Goal: Information Seeking & Learning: Learn about a topic

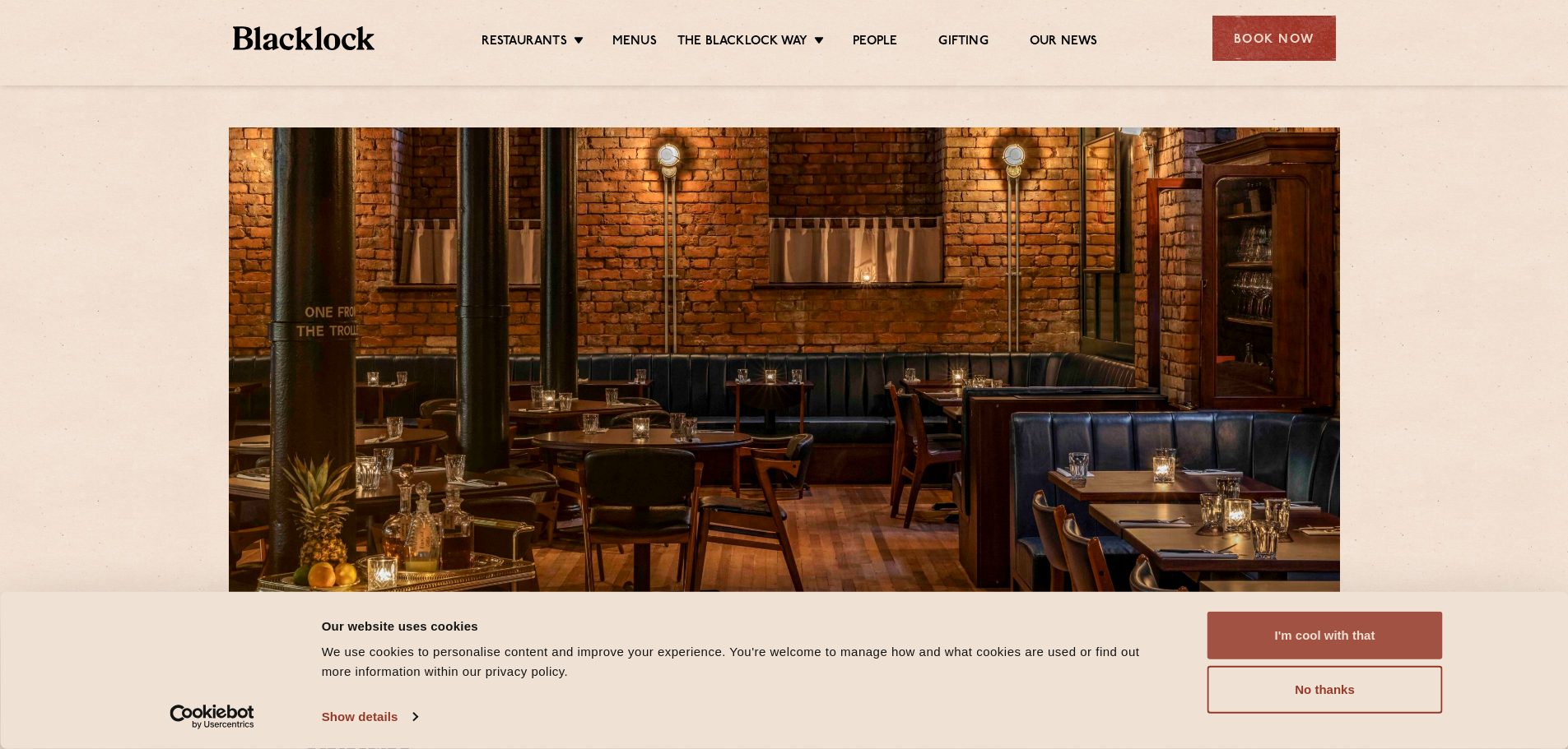
click at [1361, 633] on button "I'm cool with that" at bounding box center [1325, 636] width 236 height 48
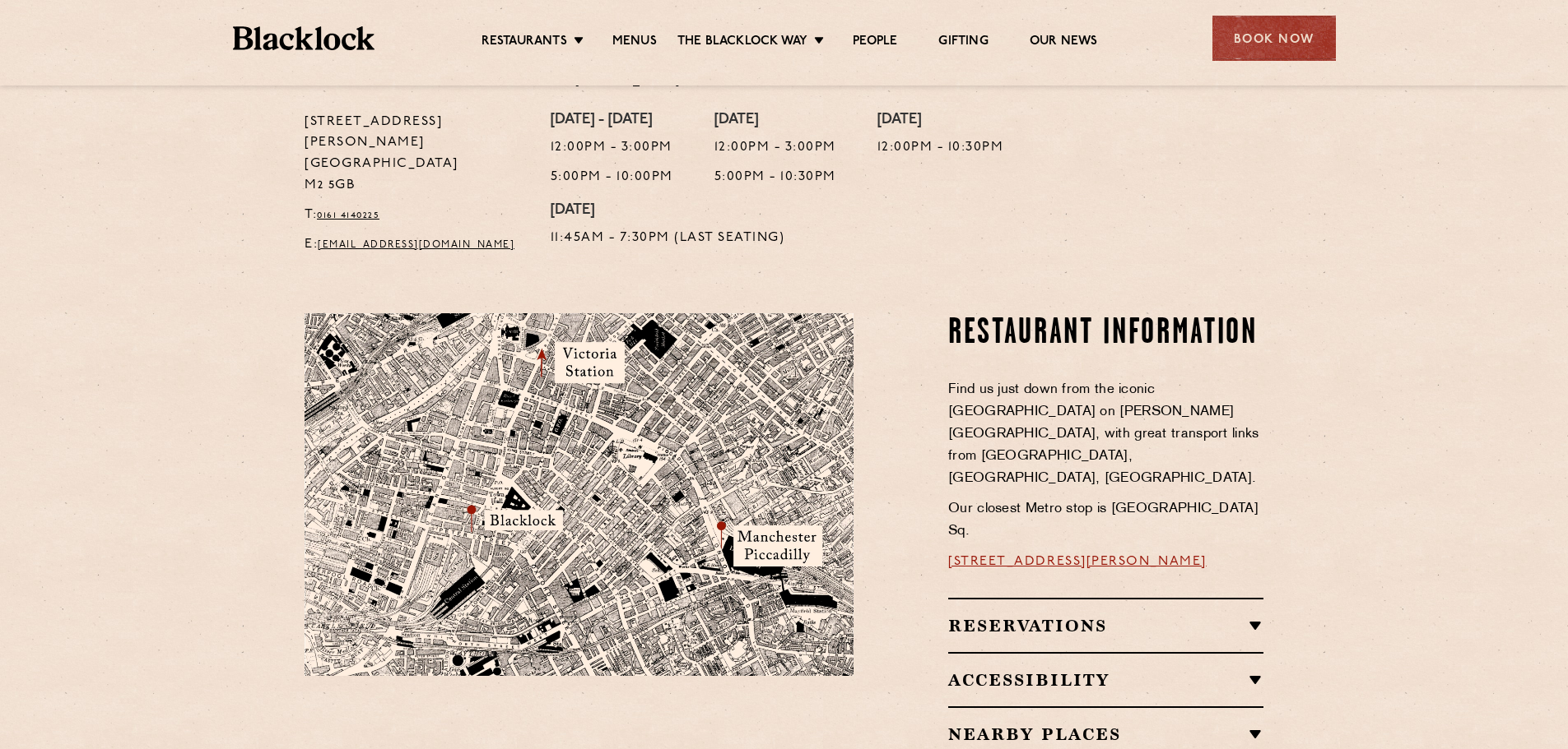
scroll to position [905, 0]
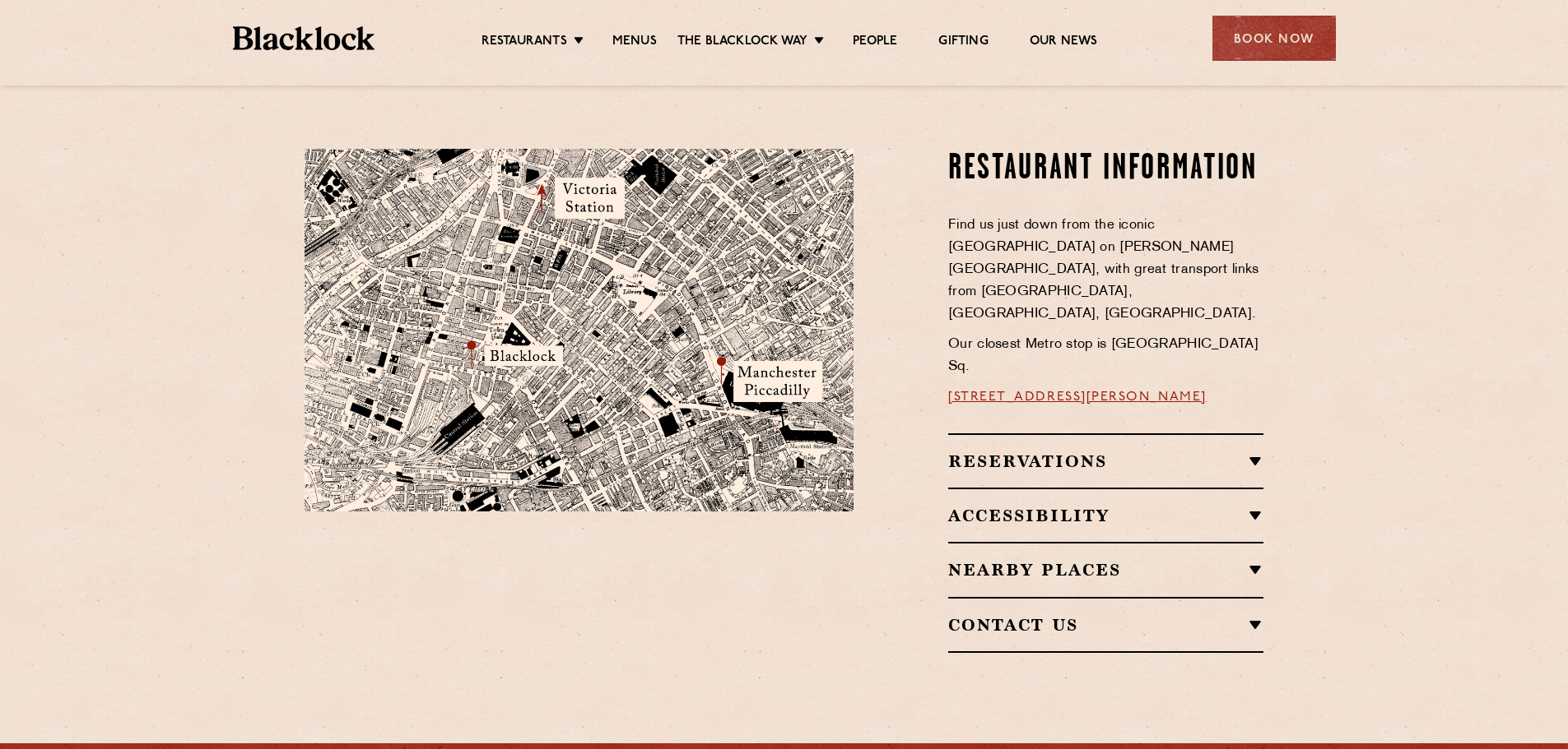
drag, startPoint x: 1257, startPoint y: 313, endPoint x: 920, endPoint y: 304, distance: 337.1
click at [936, 313] on div "Restaurant Information Find us just down from the iconic Midland Hotel on Peter…" at bounding box center [1071, 401] width 410 height 505
copy link "37 Peter Street, Manchester, M2 5GB"
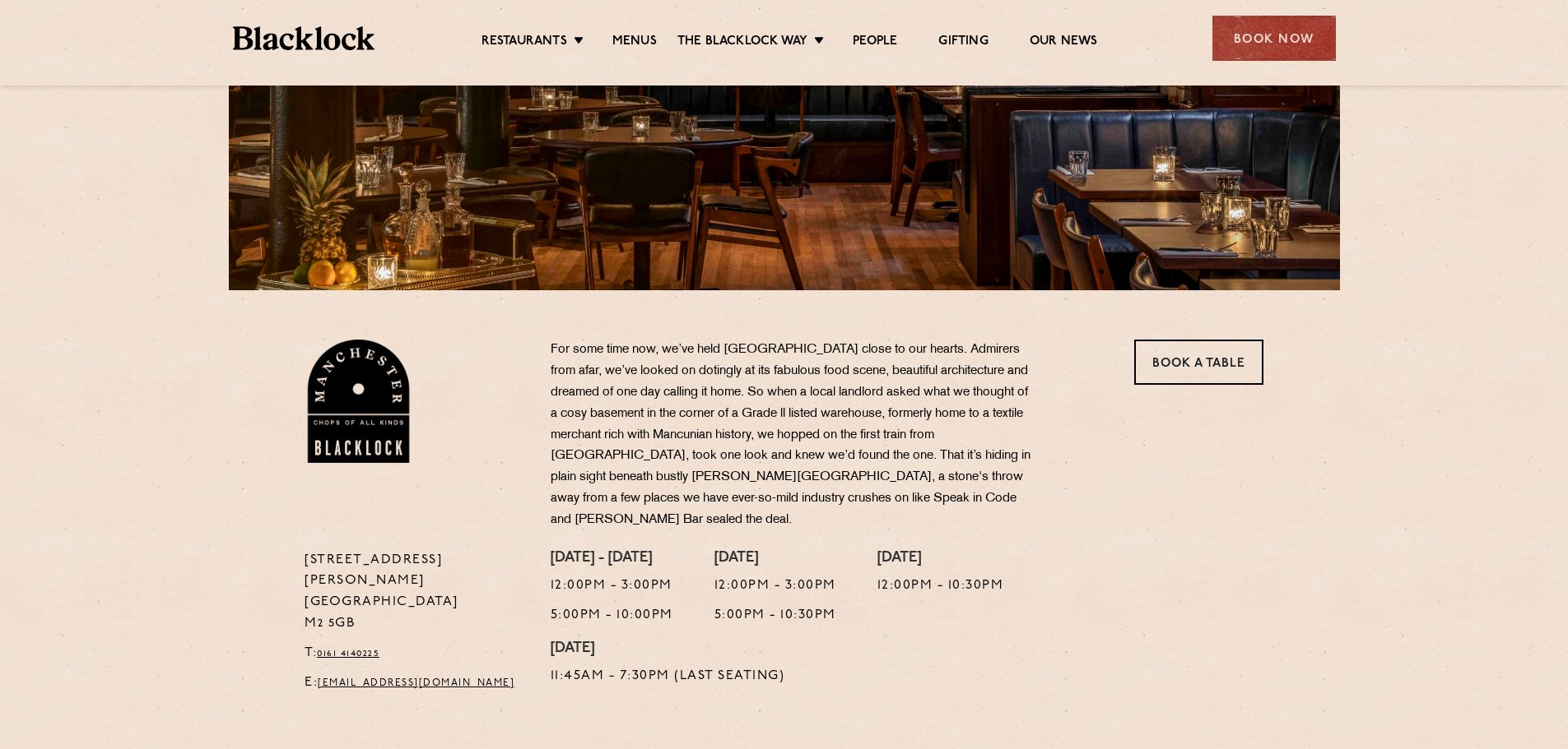
scroll to position [165, 0]
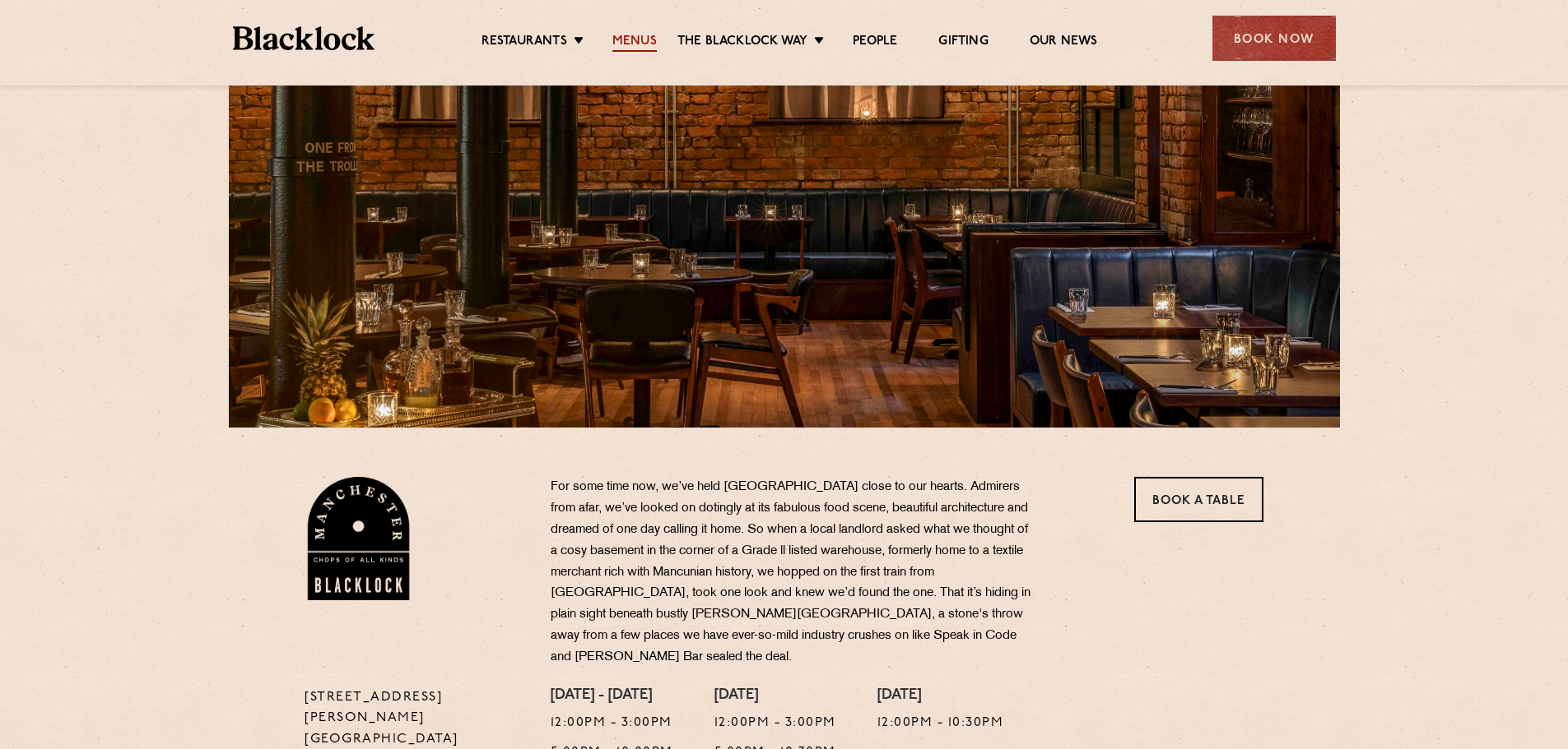
click at [630, 35] on link "Menus" at bounding box center [634, 42] width 44 height 18
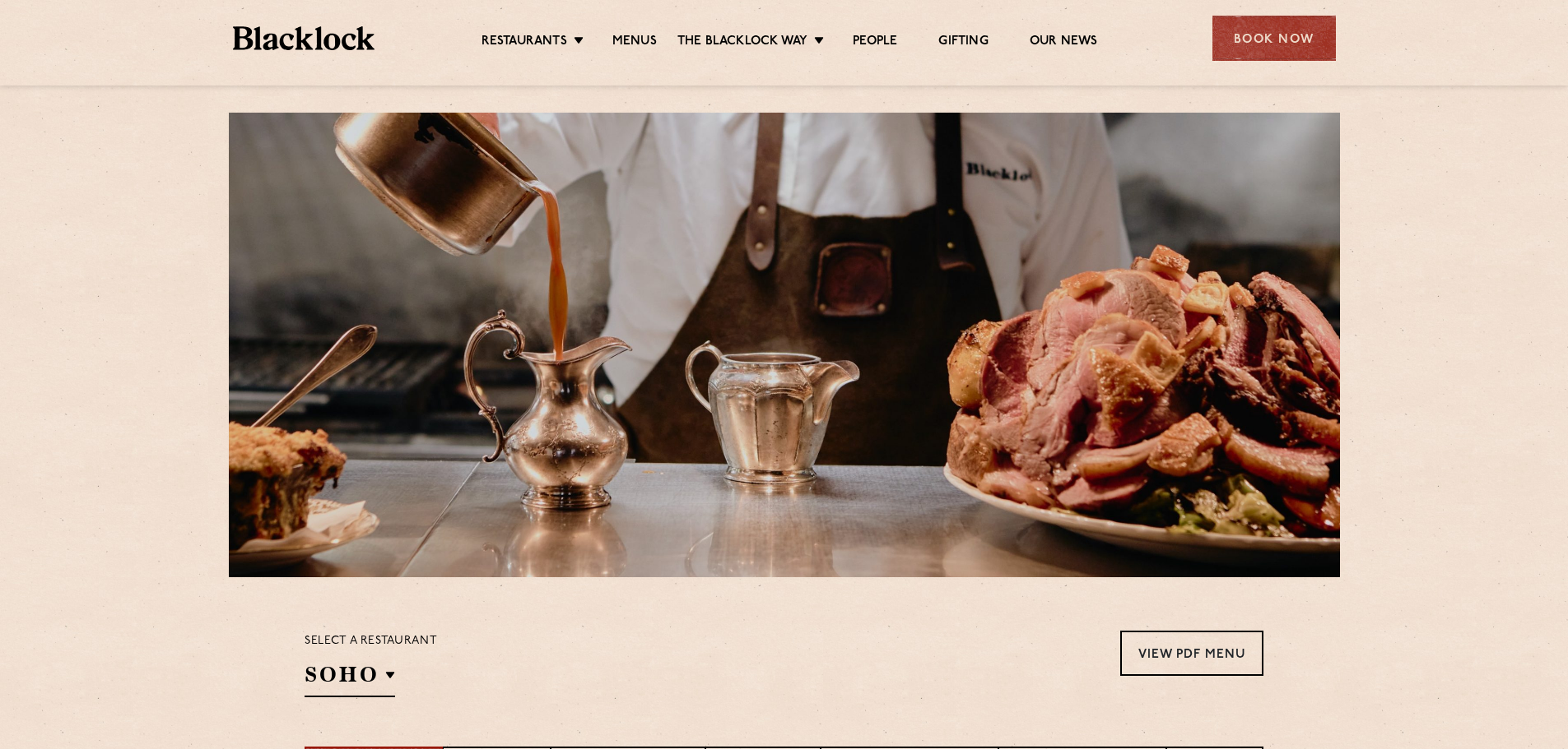
scroll to position [412, 0]
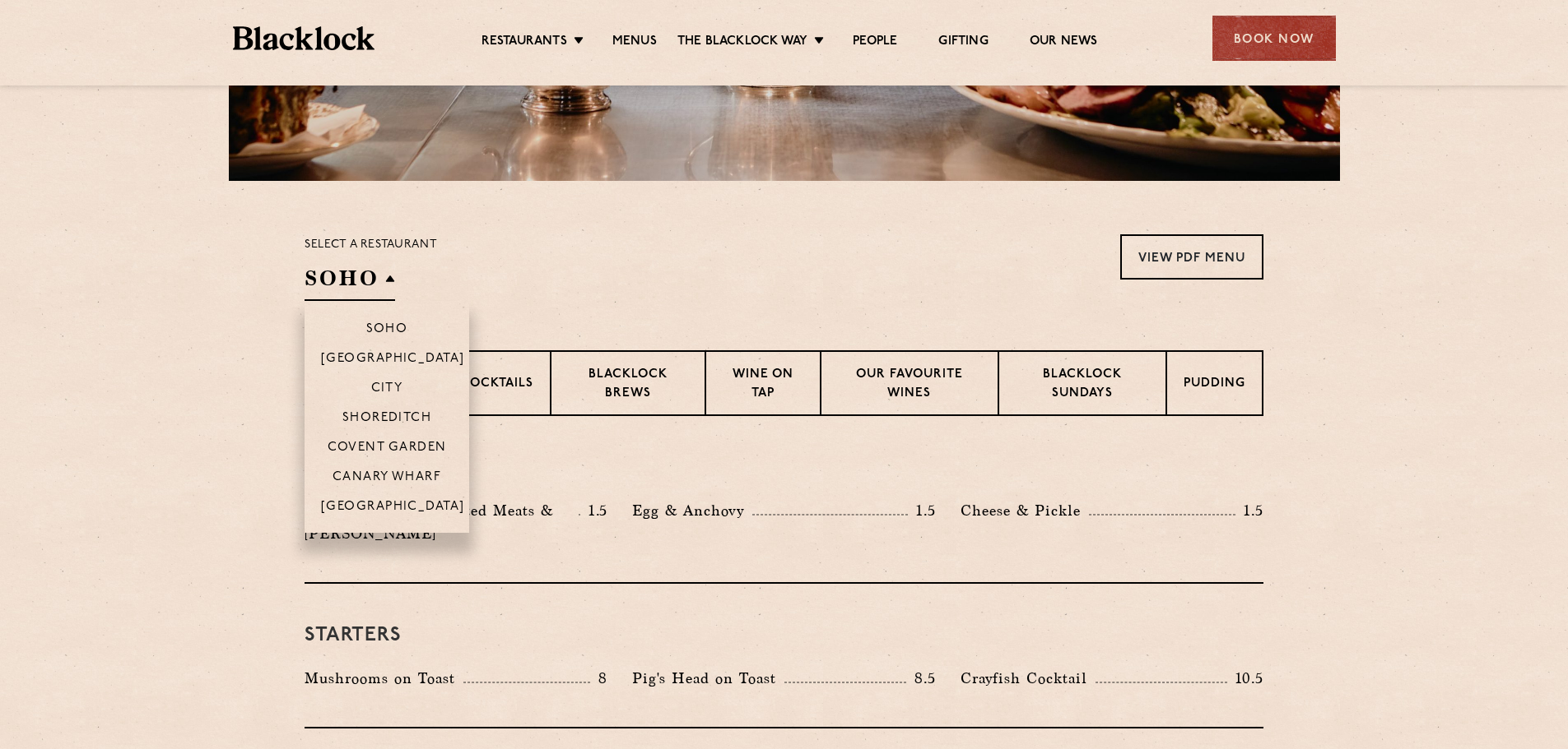
click at [377, 264] on h2 "SOHO" at bounding box center [350, 282] width 90 height 37
click at [363, 506] on p "[GEOGRAPHIC_DATA]" at bounding box center [392, 508] width 144 height 17
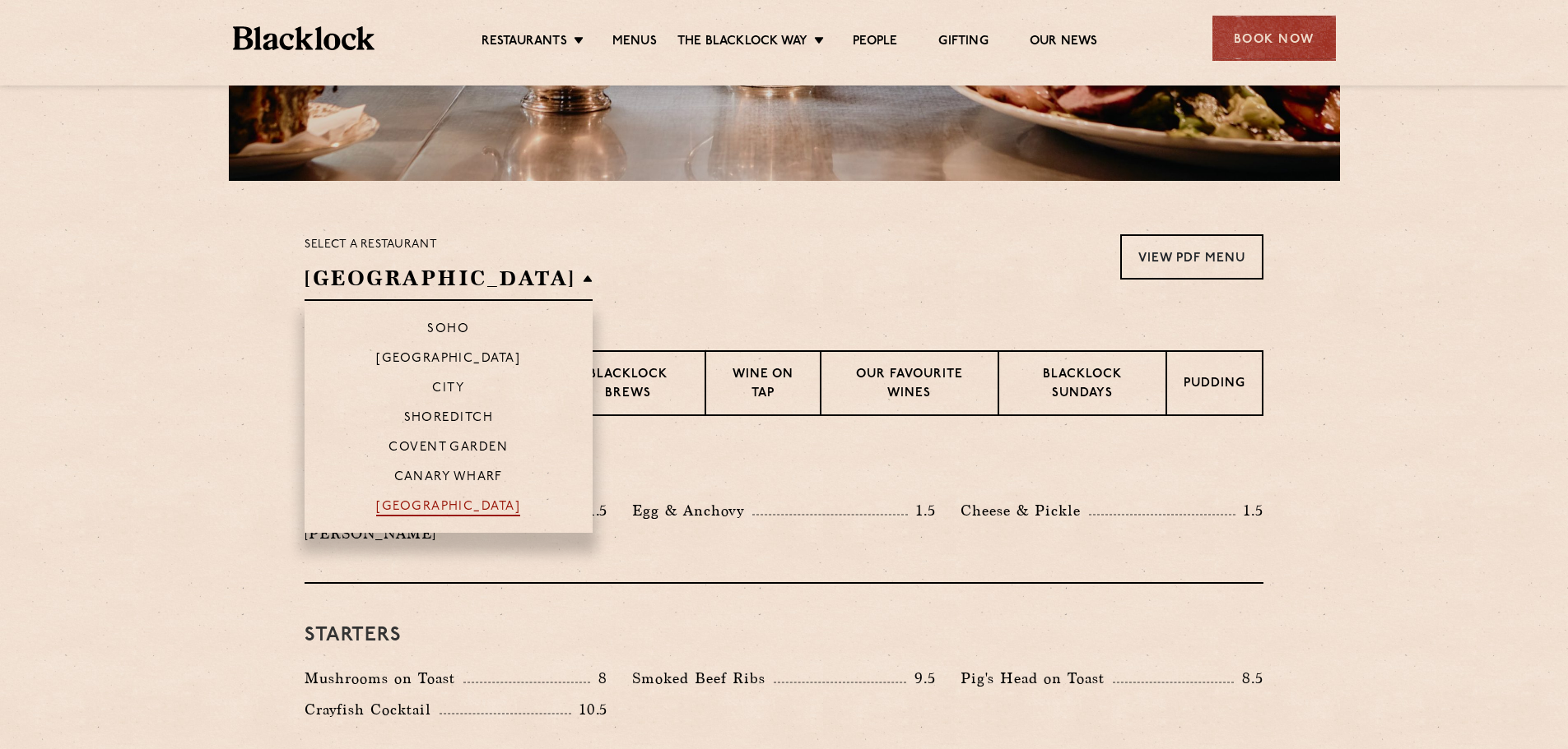
click at [376, 506] on p "[GEOGRAPHIC_DATA]" at bounding box center [448, 508] width 144 height 17
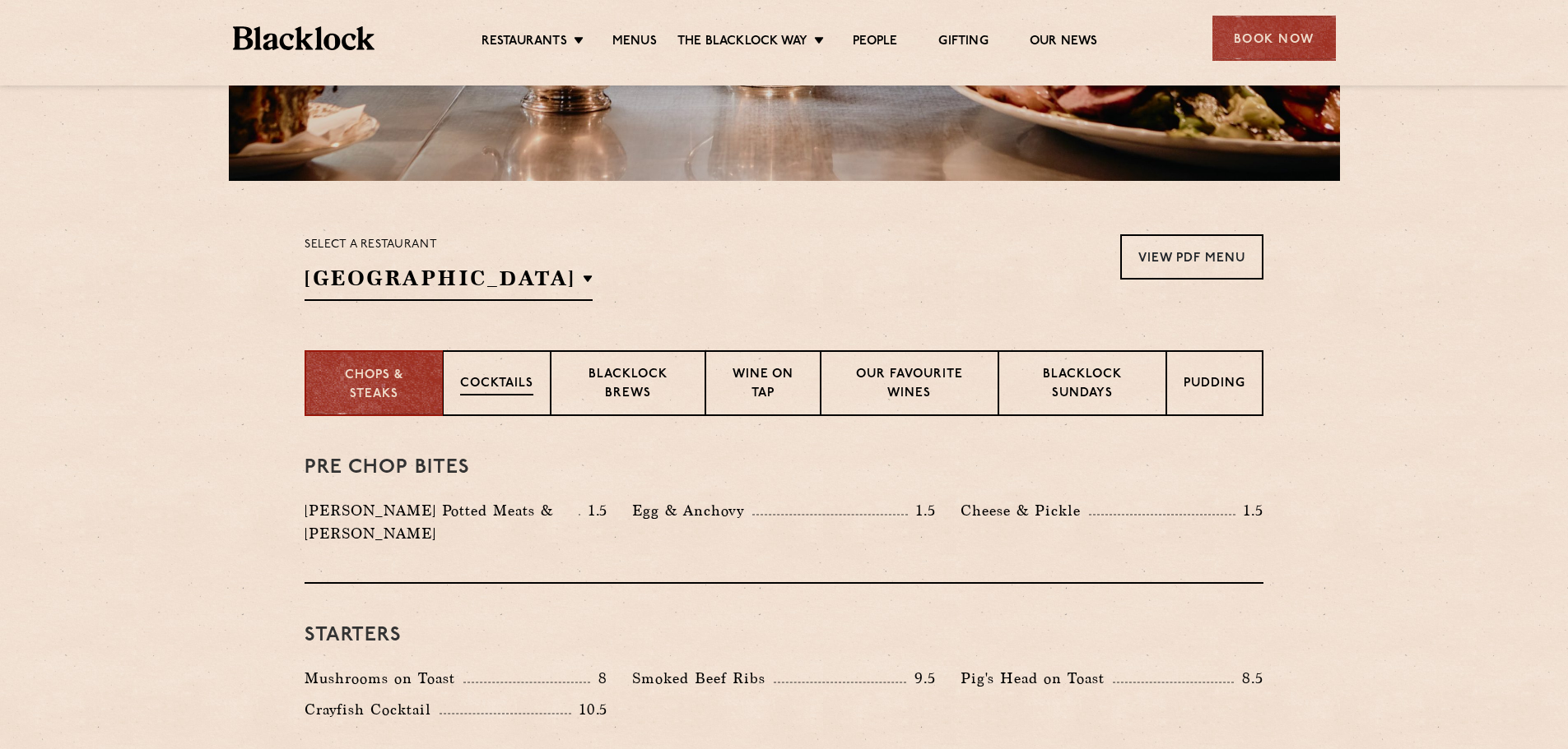
click at [509, 388] on p "Cocktails" at bounding box center [496, 385] width 74 height 20
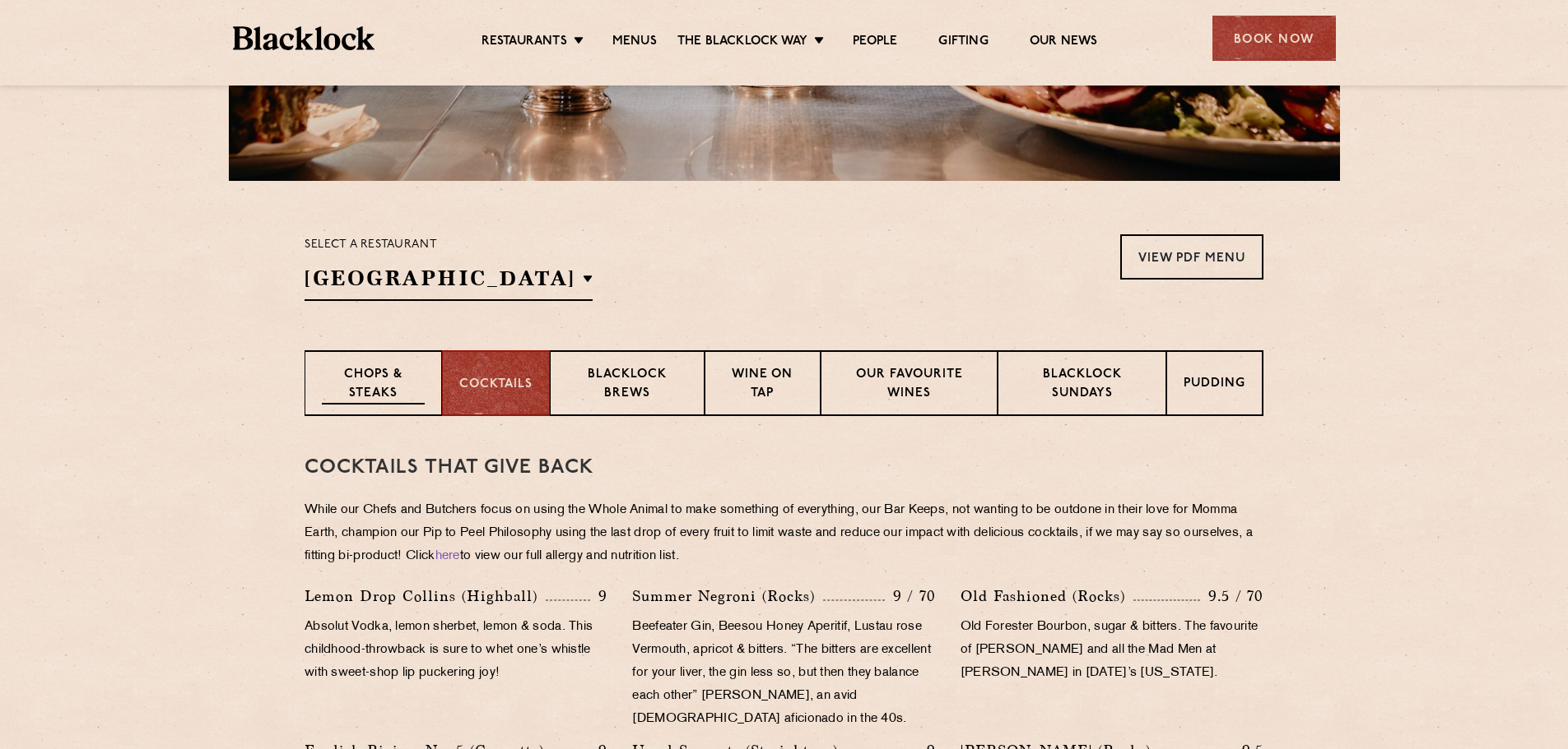
click at [358, 375] on p "Chops & Steaks" at bounding box center [373, 385] width 103 height 39
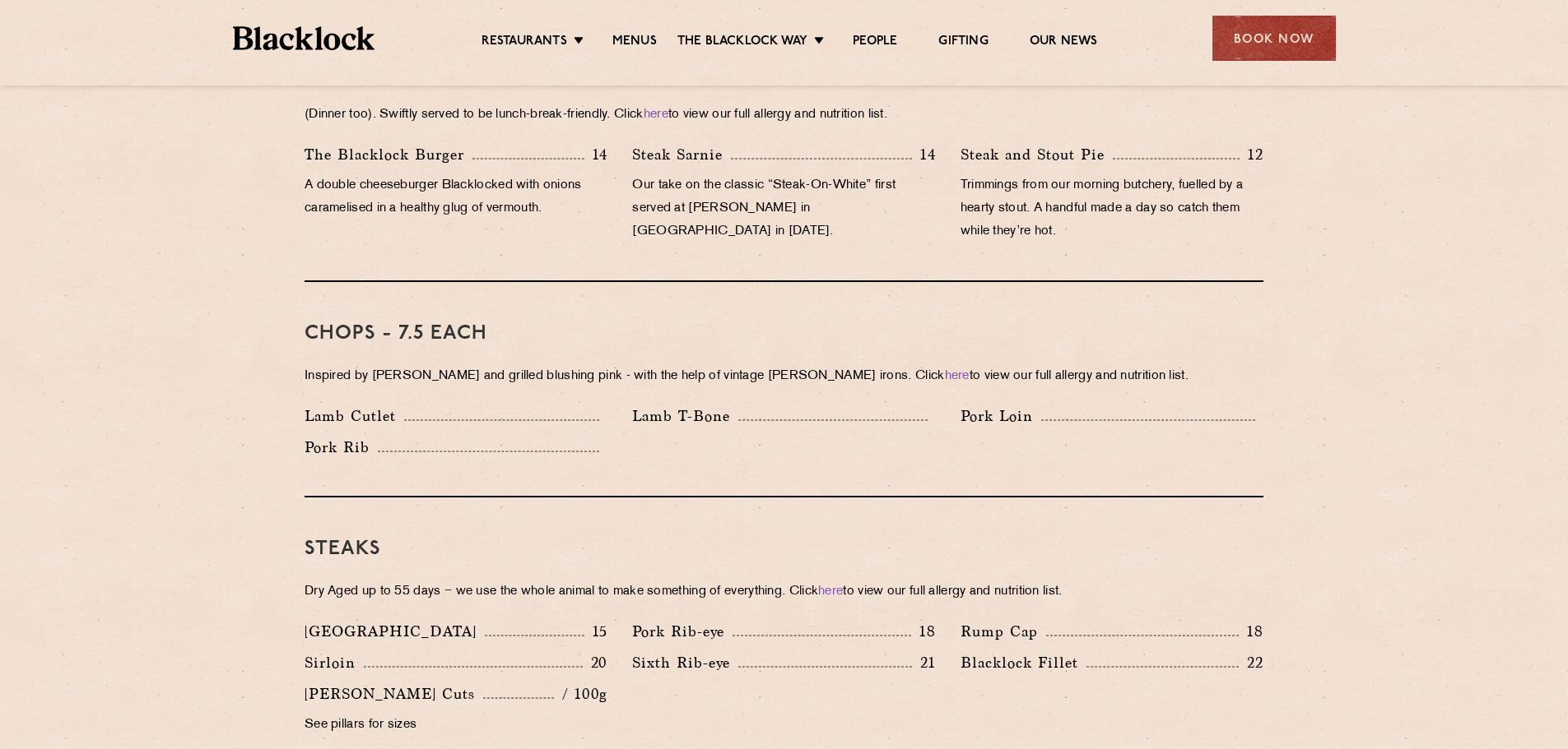
scroll to position [1152, 0]
click at [842, 585] on link "here" at bounding box center [831, 591] width 25 height 12
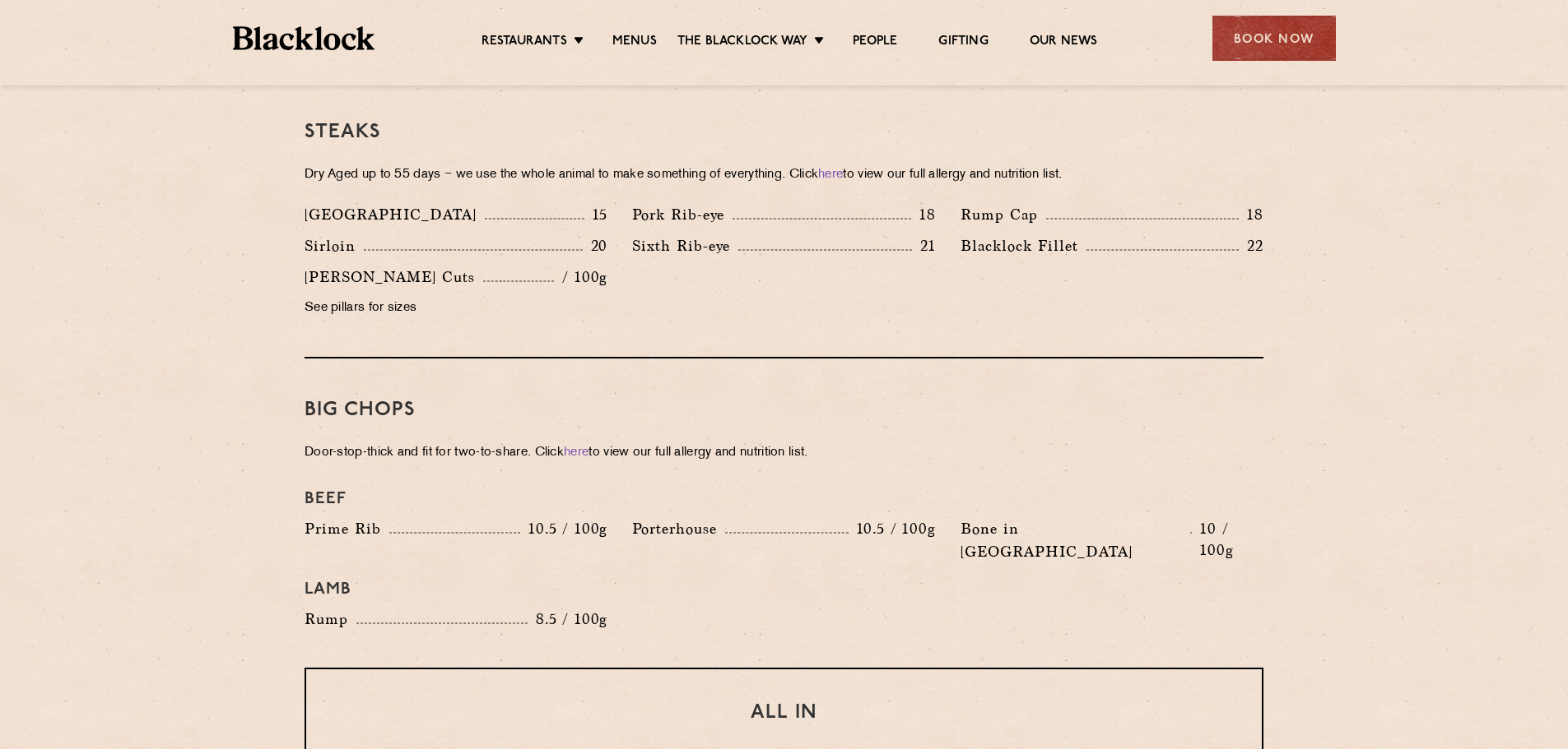
scroll to position [1234, 0]
